Goal: Browse casually

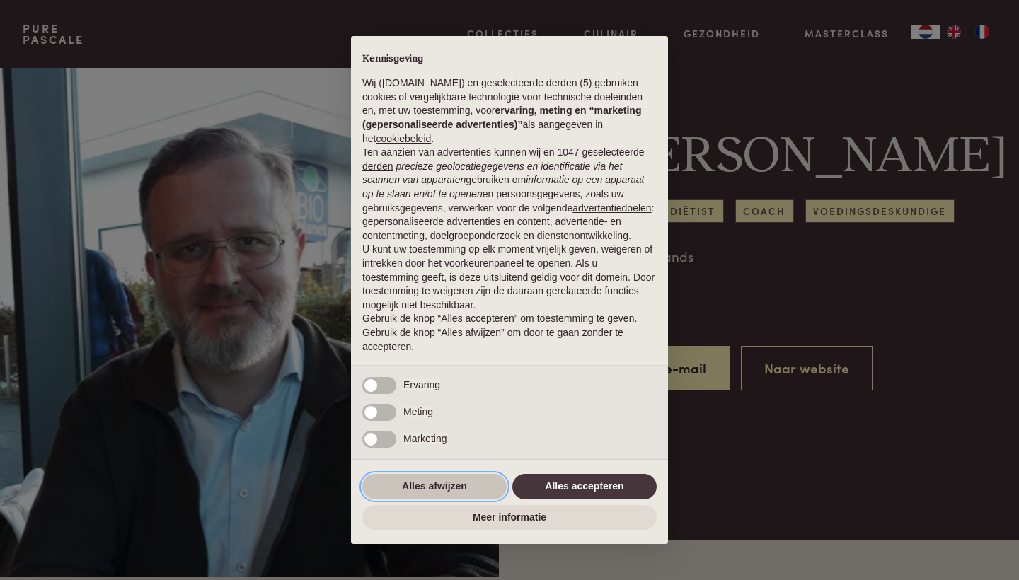
click at [456, 492] on button "Alles afwijzen" at bounding box center [434, 486] width 144 height 25
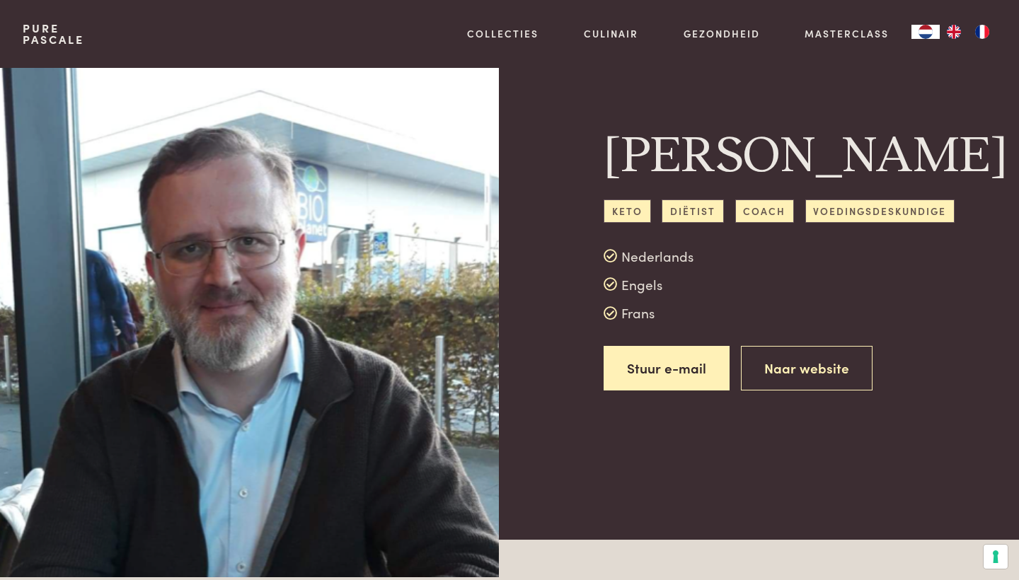
click at [59, 34] on link "Pure Pascale" at bounding box center [54, 34] width 62 height 23
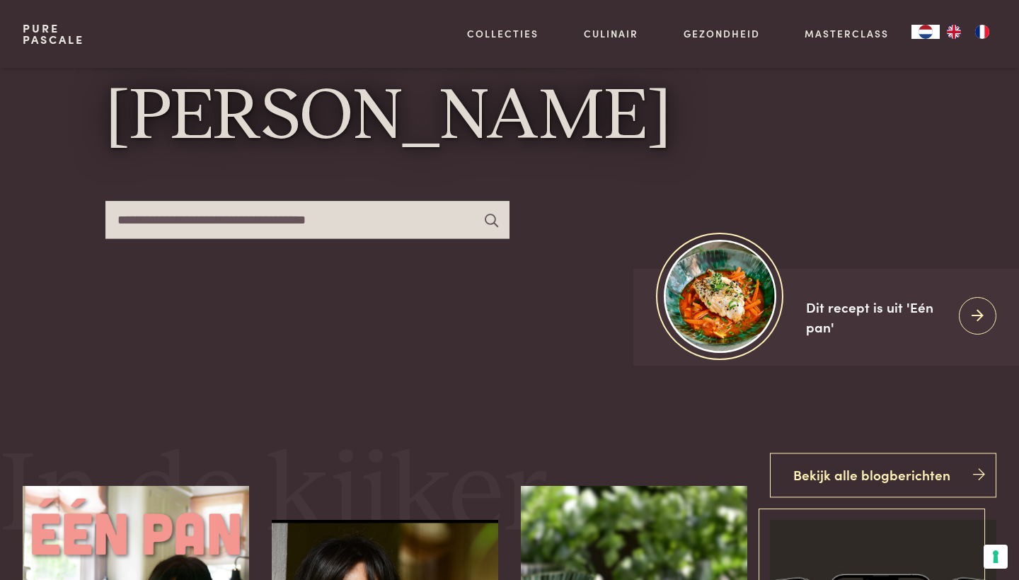
scroll to position [195, 0]
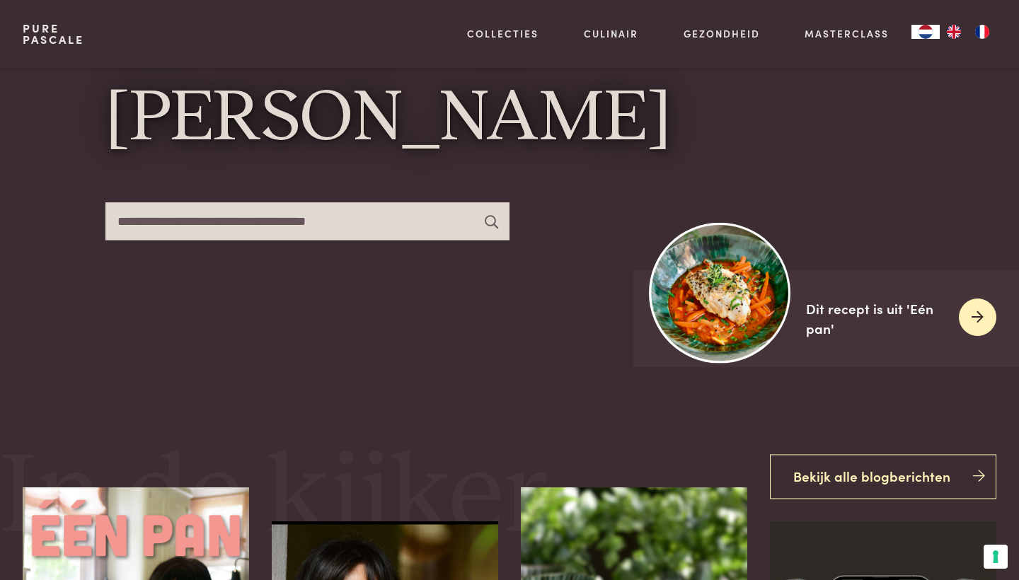
click at [837, 312] on div "Dit recept is uit 'Eén pan'" at bounding box center [876, 319] width 141 height 40
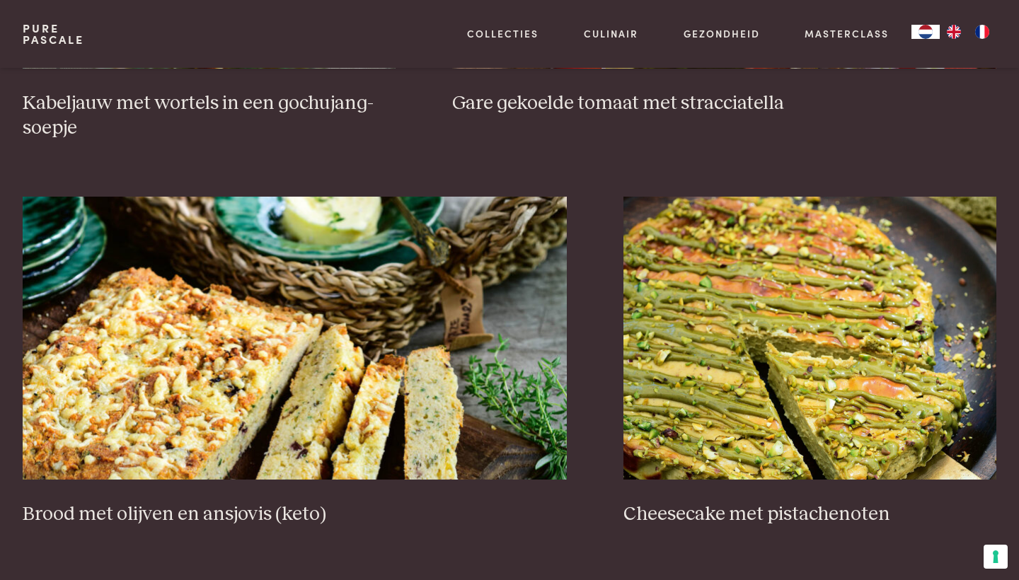
scroll to position [1294, 0]
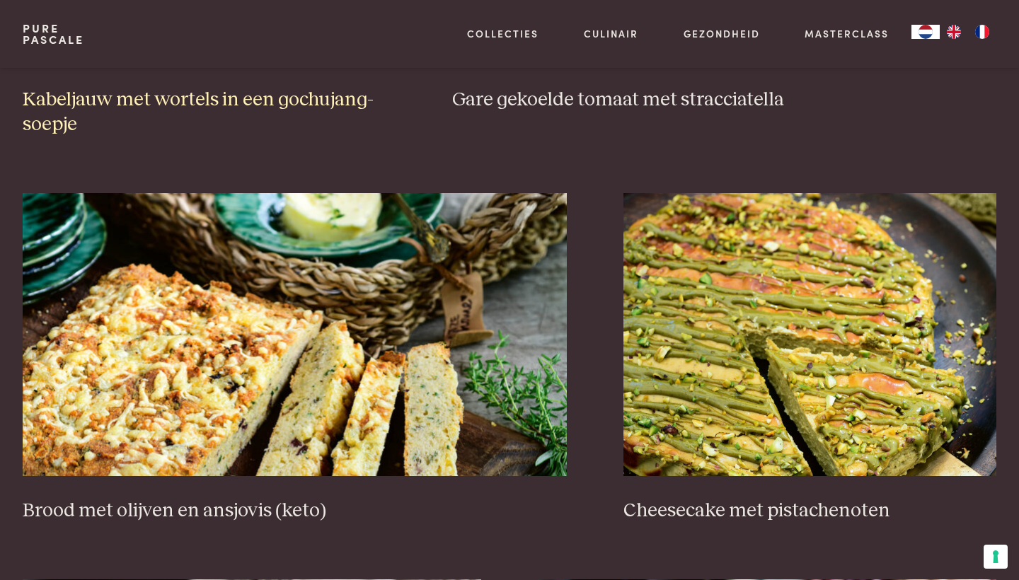
click at [204, 92] on h3 "Kabeljauw met wortels in een gochujang-soepje" at bounding box center [209, 112] width 373 height 49
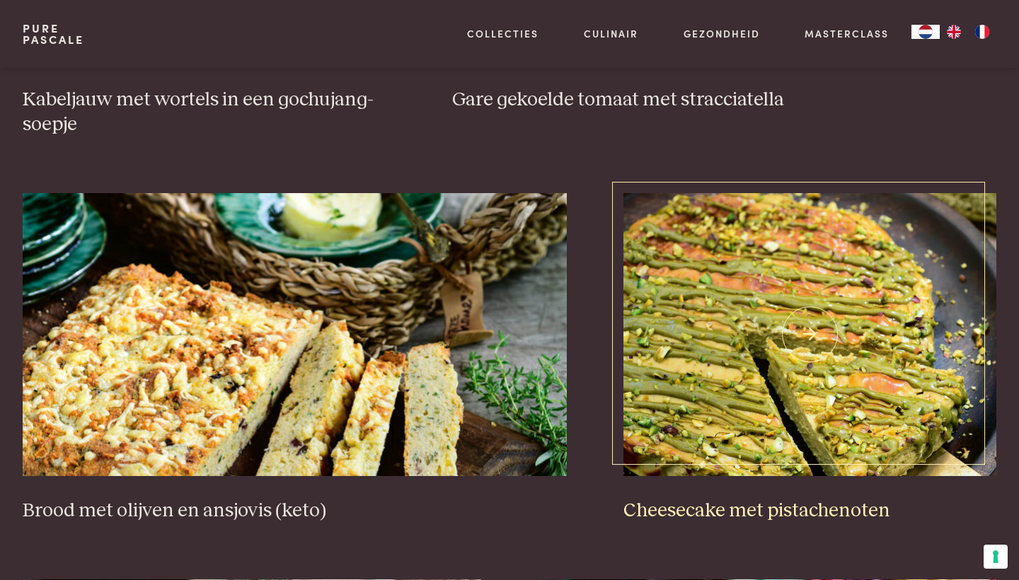
click at [776, 406] on img at bounding box center [809, 334] width 373 height 283
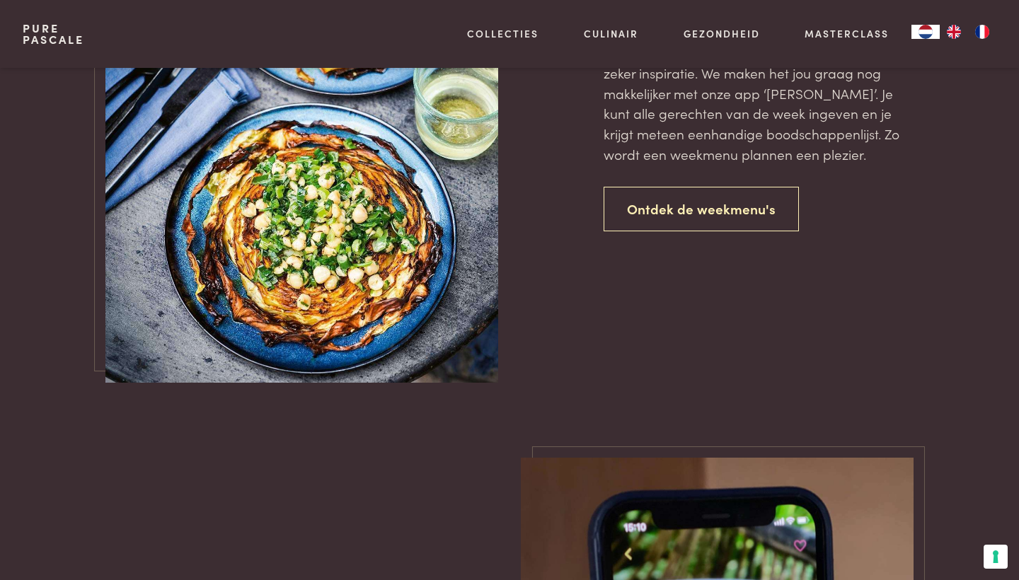
scroll to position [3354, 0]
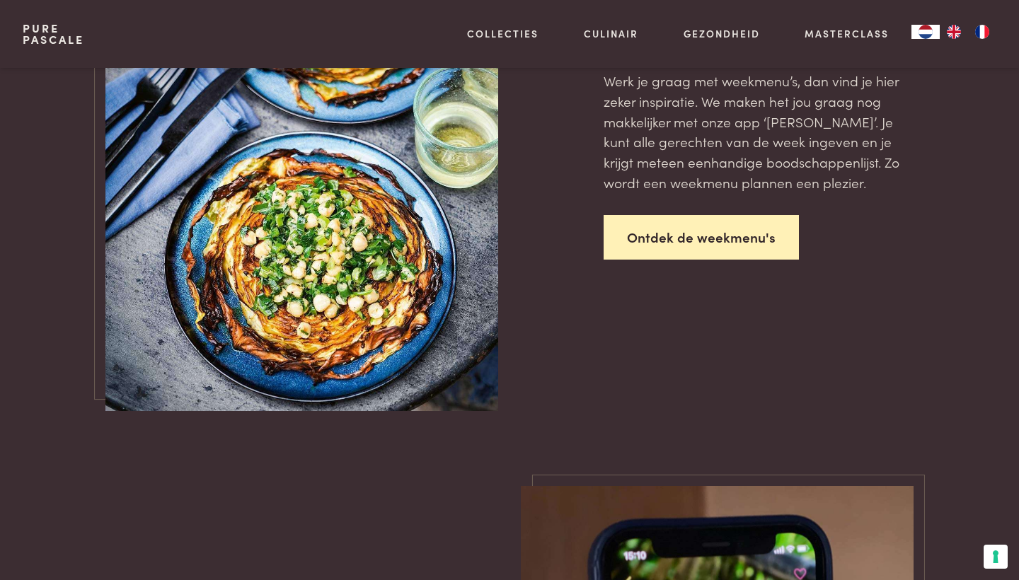
click at [714, 216] on link "Ontdek de weekmenu's" at bounding box center [700, 237] width 195 height 45
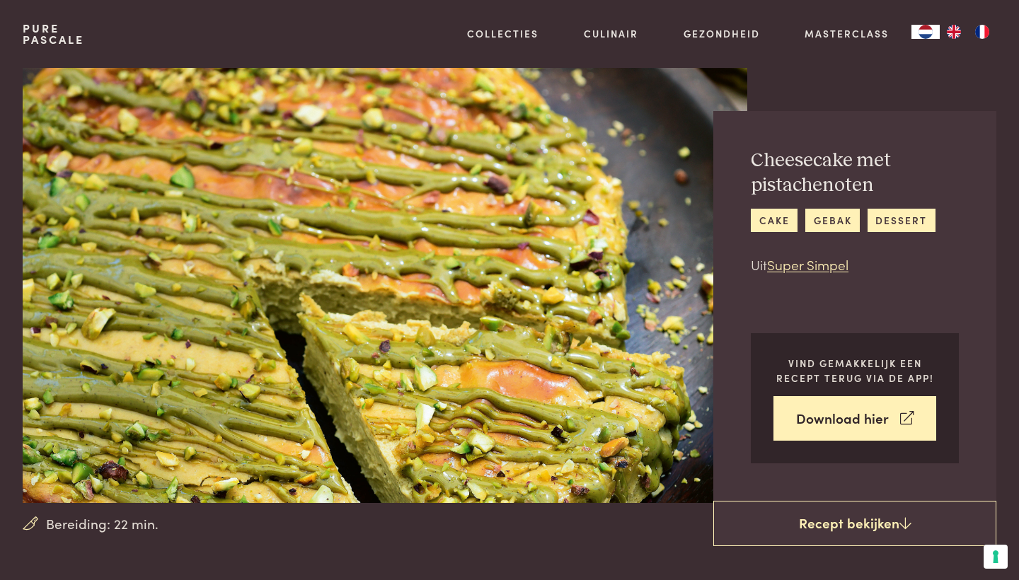
scroll to position [1, 0]
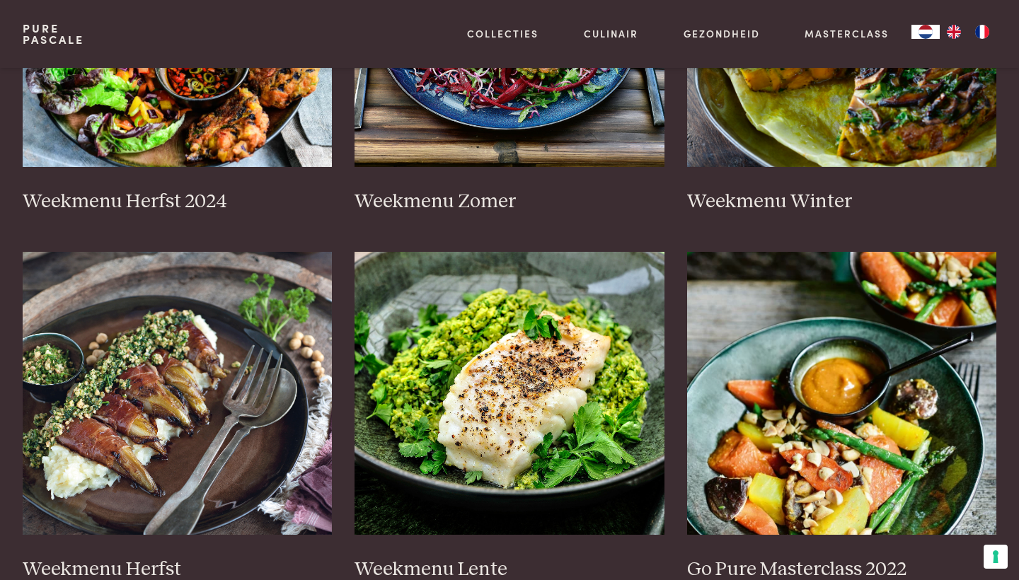
scroll to position [489, 0]
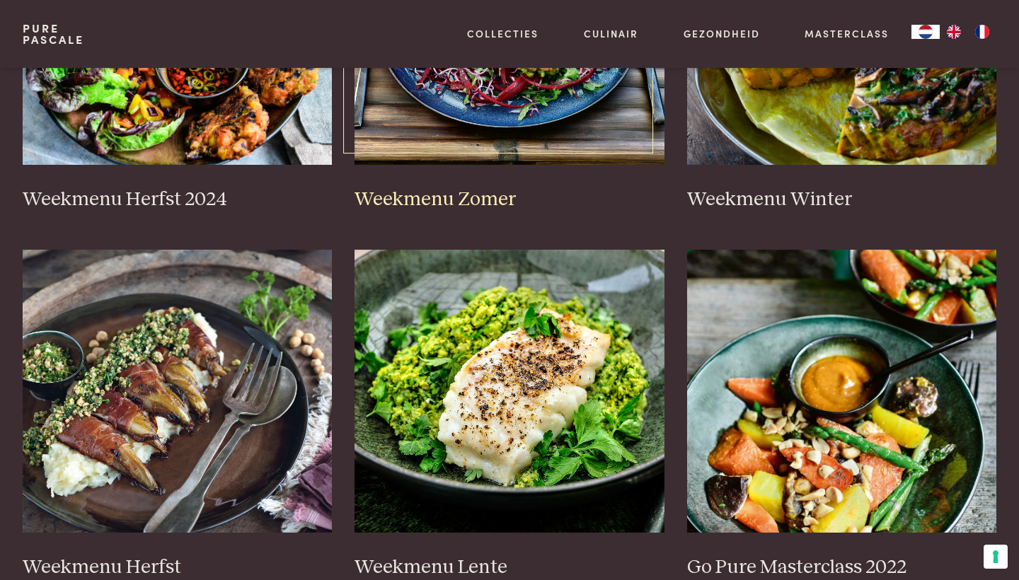
click at [477, 195] on h3 "Weekmenu Zomer" at bounding box center [509, 199] width 310 height 25
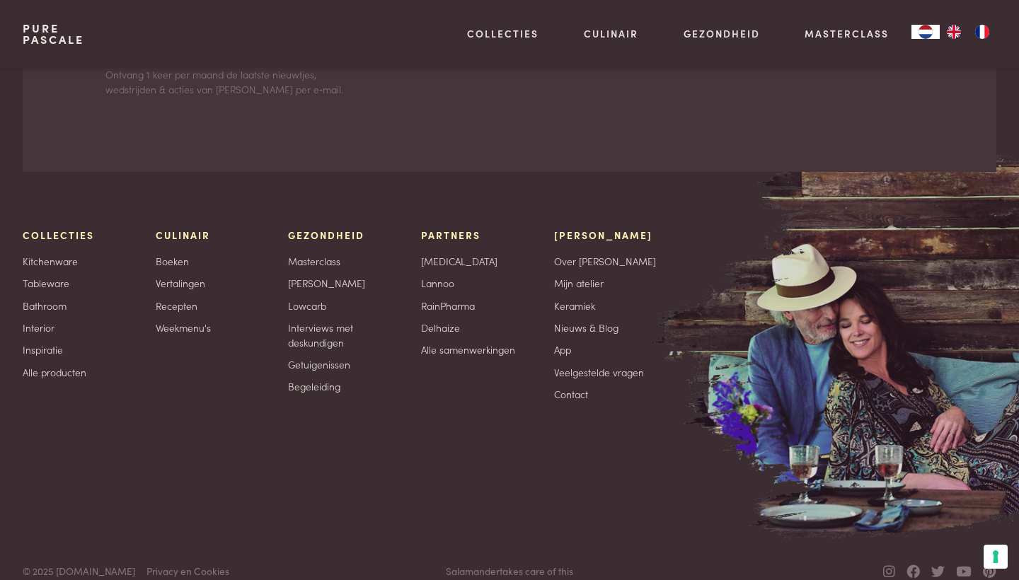
scroll to position [5834, 0]
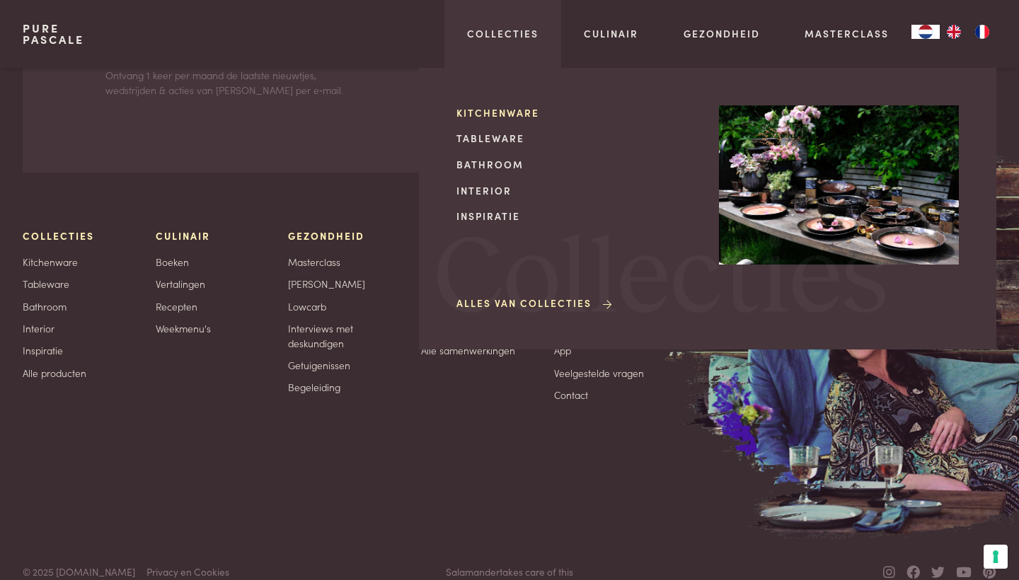
click at [506, 108] on link "Kitchenware" at bounding box center [576, 112] width 240 height 15
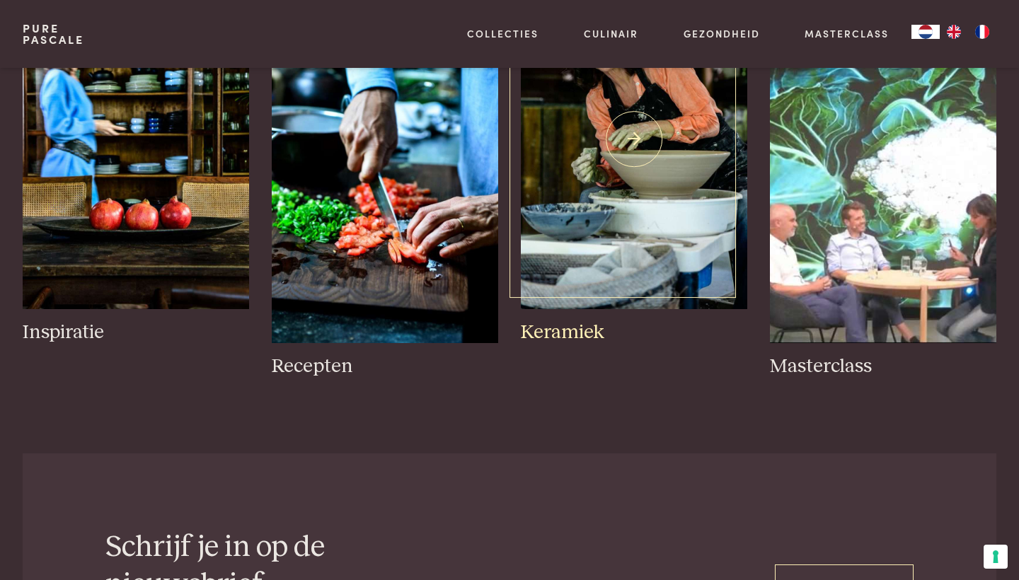
scroll to position [721, 1]
click at [610, 120] on img at bounding box center [634, 139] width 226 height 340
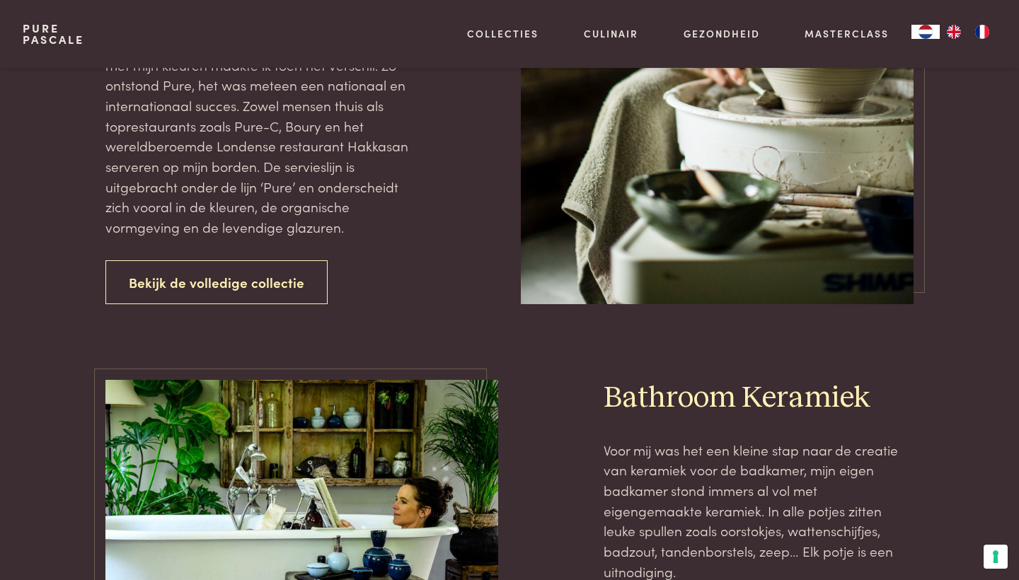
scroll to position [1786, 0]
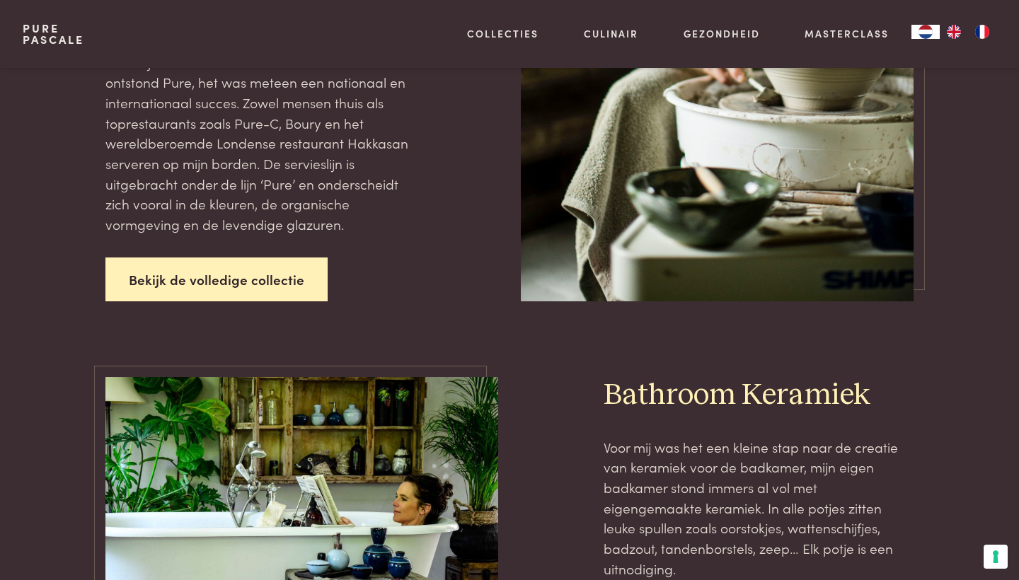
click at [199, 257] on link "Bekijk de volledige collectie" at bounding box center [216, 279] width 222 height 45
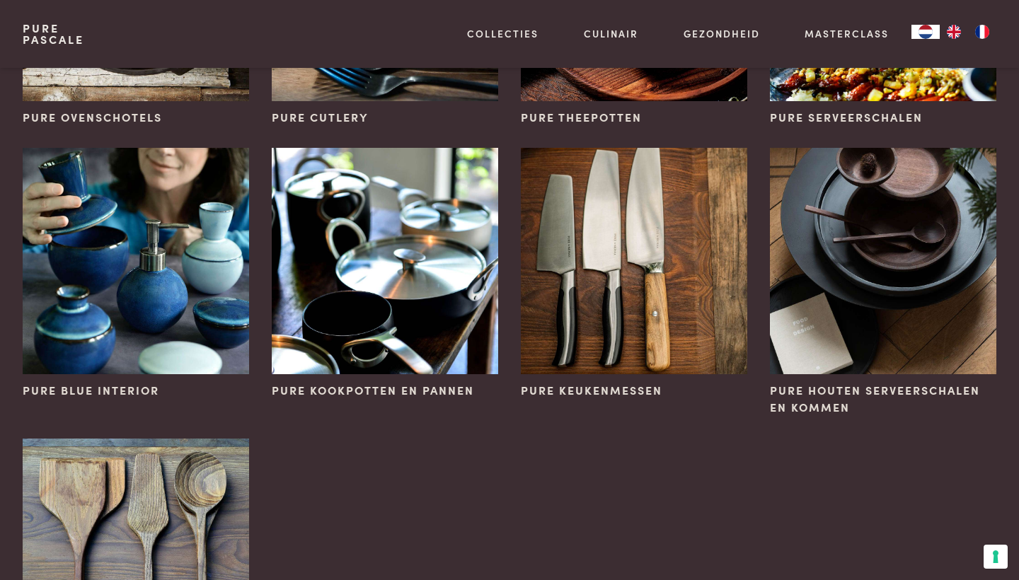
scroll to position [858, 0]
